Goal: Transaction & Acquisition: Purchase product/service

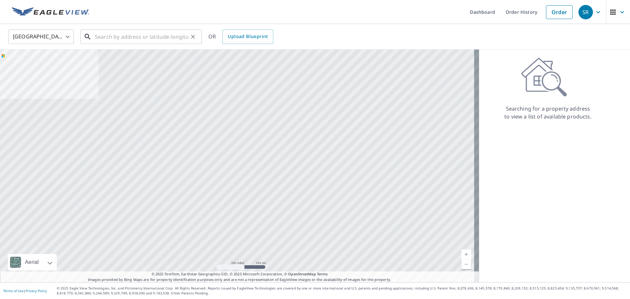
click at [152, 38] on input "text" at bounding box center [141, 37] width 93 height 18
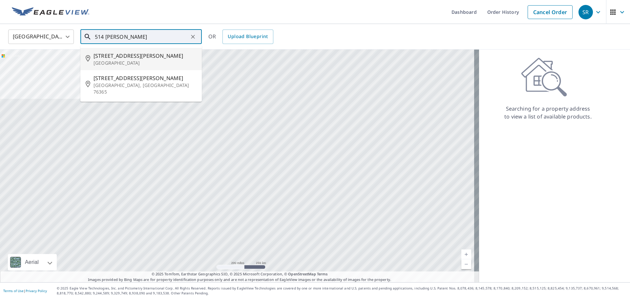
click at [137, 61] on p "[GEOGRAPHIC_DATA]" at bounding box center [144, 63] width 103 height 7
type input "[STREET_ADDRESS][PERSON_NAME]"
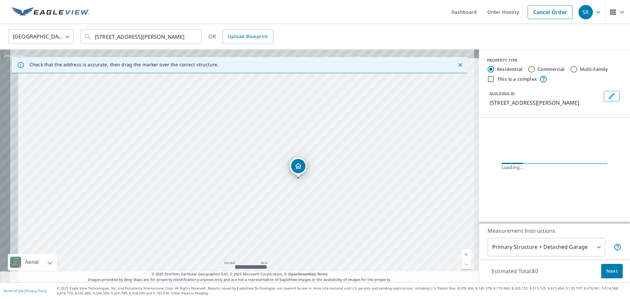
drag, startPoint x: 229, startPoint y: 164, endPoint x: 337, endPoint y: 240, distance: 132.6
click at [337, 240] on div "[STREET_ADDRESS][PERSON_NAME]" at bounding box center [239, 166] width 479 height 233
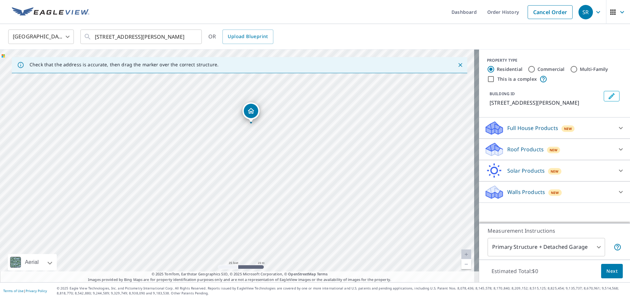
drag, startPoint x: 236, startPoint y: 175, endPoint x: 328, endPoint y: 164, distance: 93.5
click at [328, 164] on div "[STREET_ADDRESS][PERSON_NAME]" at bounding box center [239, 166] width 479 height 233
drag, startPoint x: 279, startPoint y: 156, endPoint x: 260, endPoint y: 211, distance: 58.4
click at [260, 211] on div "[STREET_ADDRESS][PERSON_NAME]" at bounding box center [239, 166] width 479 height 233
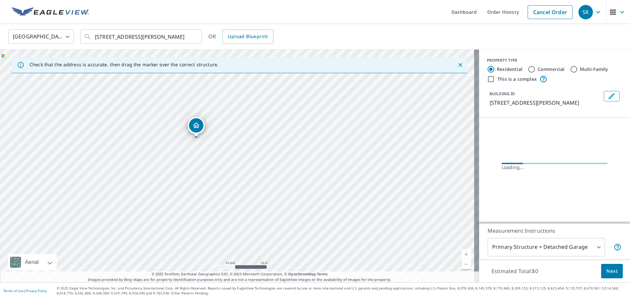
drag, startPoint x: 209, startPoint y: 168, endPoint x: 265, endPoint y: 145, distance: 60.4
click at [265, 145] on div "[STREET_ADDRESS][PERSON_NAME]" at bounding box center [239, 166] width 479 height 233
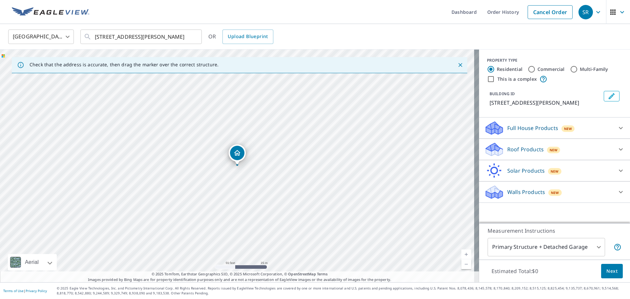
click at [530, 125] on p "Full House Products" at bounding box center [532, 128] width 51 height 8
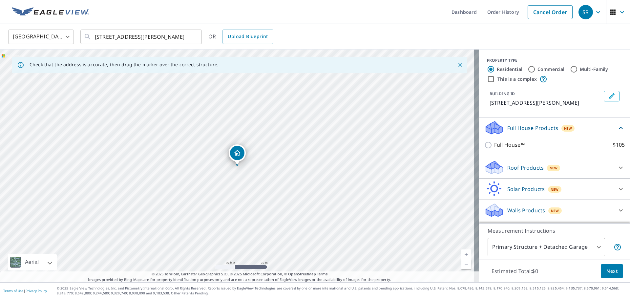
click at [528, 165] on p "Roof Products" at bounding box center [525, 168] width 36 height 8
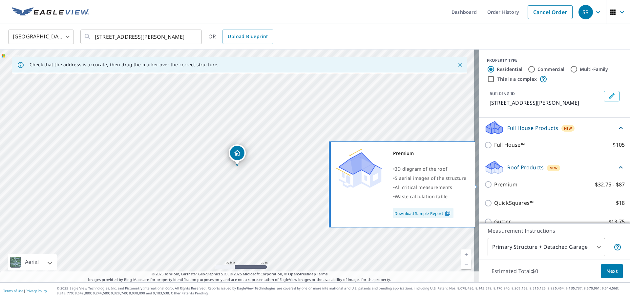
click at [498, 185] on p "Premium" at bounding box center [505, 184] width 23 height 8
click at [494, 185] on input "Premium $32.75 - $87" at bounding box center [489, 184] width 10 height 8
checkbox input "true"
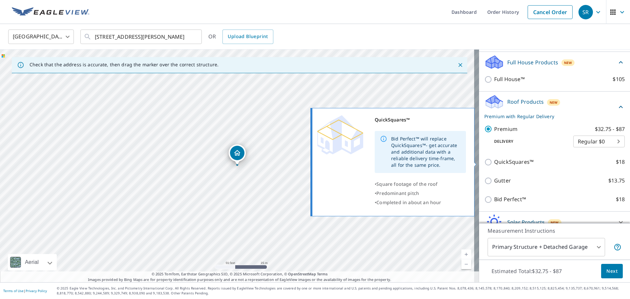
scroll to position [97, 0]
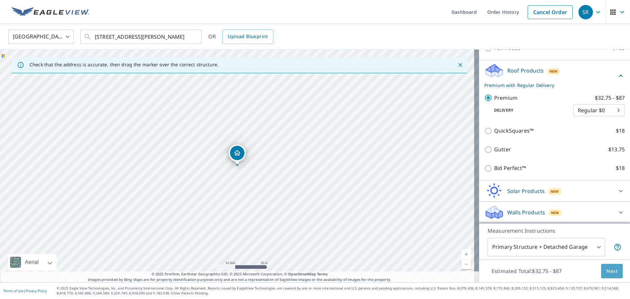
click at [607, 272] on span "Next" at bounding box center [611, 271] width 11 height 8
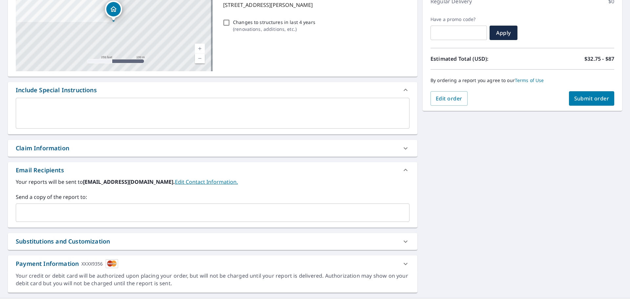
scroll to position [114, 0]
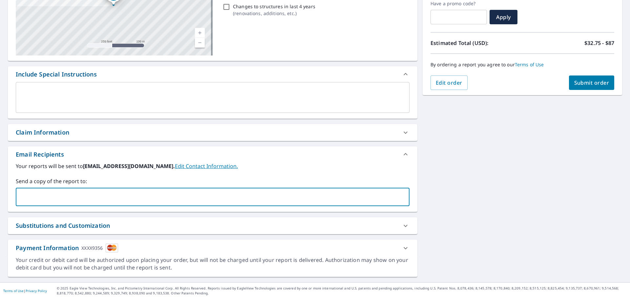
click at [74, 197] on input "text" at bounding box center [208, 197] width 378 height 12
type input "frank@strongholdcctx.com"
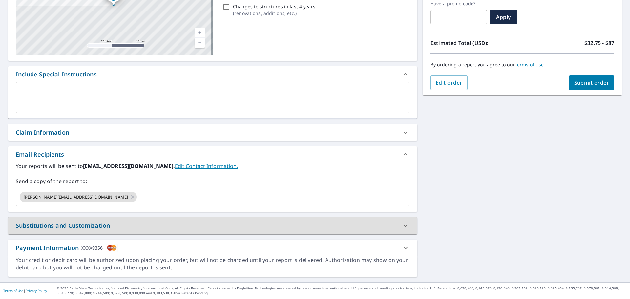
click at [577, 78] on button "Submit order" at bounding box center [592, 82] width 46 height 14
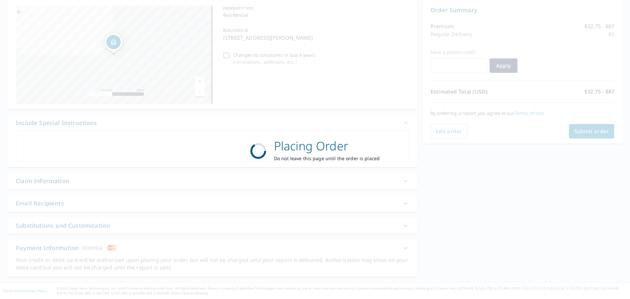
scroll to position [66, 0]
